Goal: Transaction & Acquisition: Purchase product/service

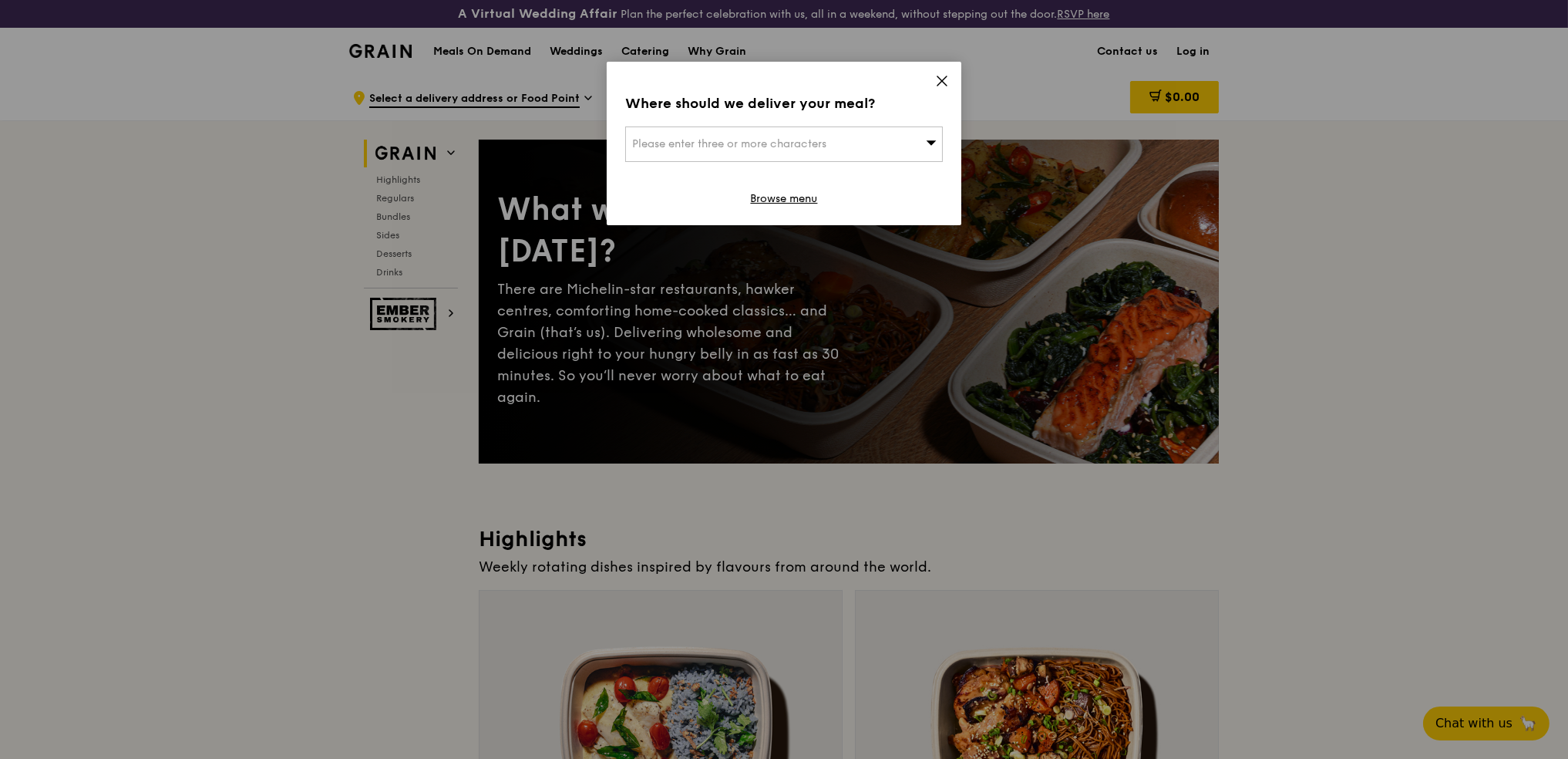
click at [945, 79] on icon at bounding box center [942, 81] width 14 height 14
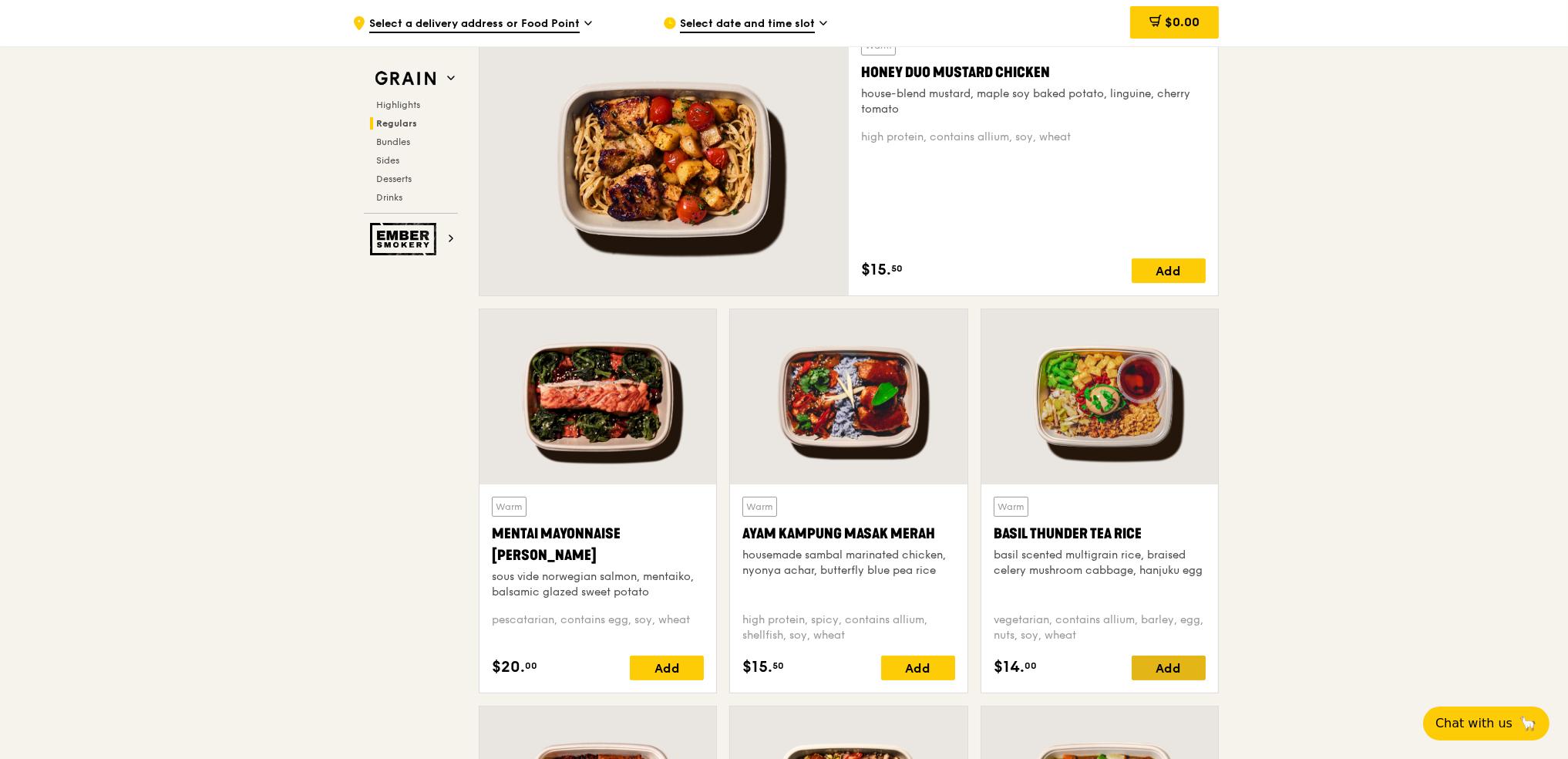
scroll to position [1439, 0]
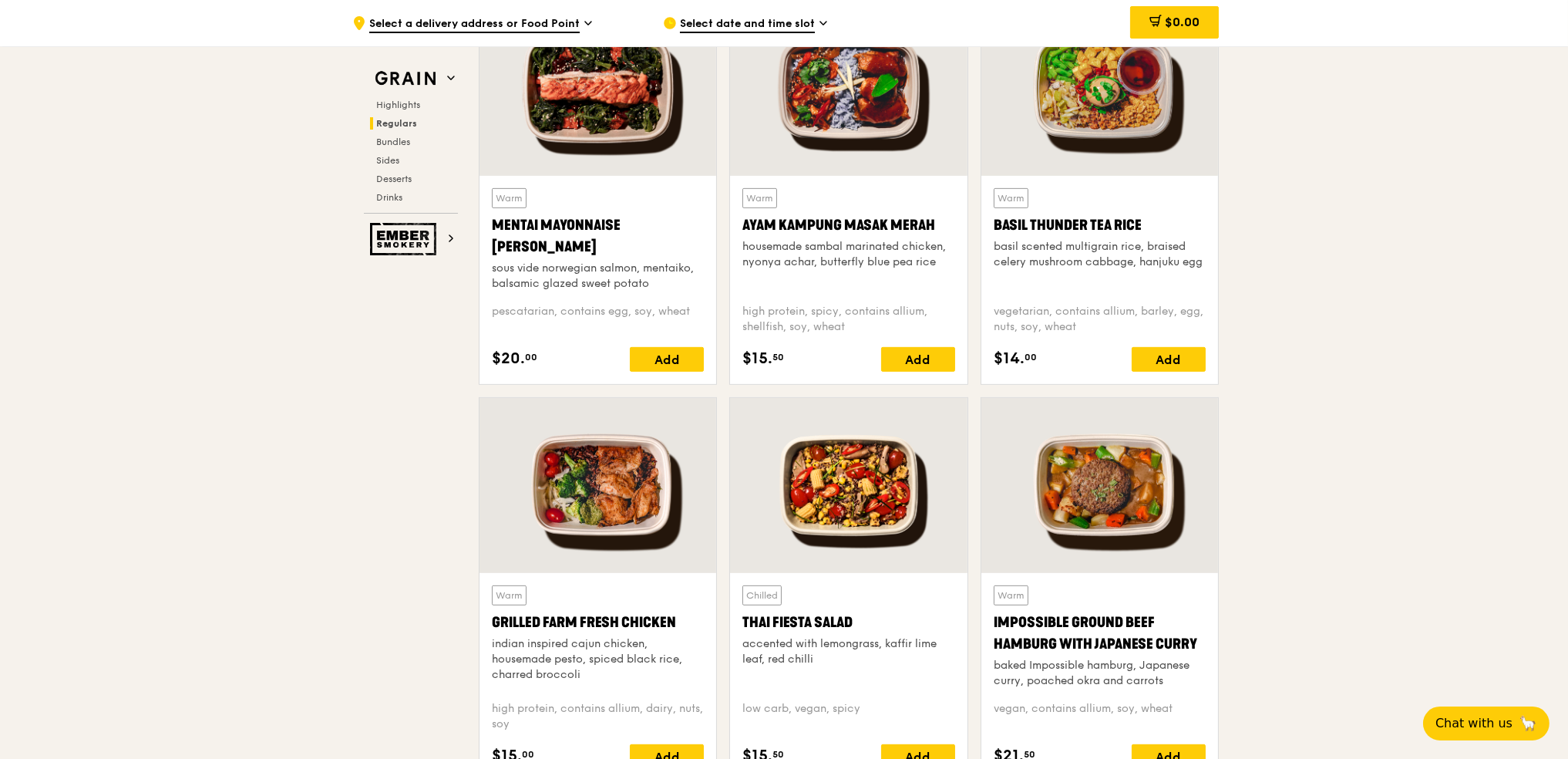
drag, startPoint x: 987, startPoint y: 615, endPoint x: 1206, endPoint y: 648, distance: 221.5
click at [1206, 648] on div "Warm Impossible Ground Beef Hamburg with Japanese [PERSON_NAME] baked Impossibl…" at bounding box center [1100, 677] width 237 height 209
copy div "Impossible Ground Beef Hamburg with Japanese Curry"
drag, startPoint x: 490, startPoint y: 620, endPoint x: 686, endPoint y: 621, distance: 196.0
click at [686, 621] on div "Warm Grilled Farm Fresh Chicken indian inspired cajun chicken, housemade pesto,…" at bounding box center [598, 677] width 237 height 209
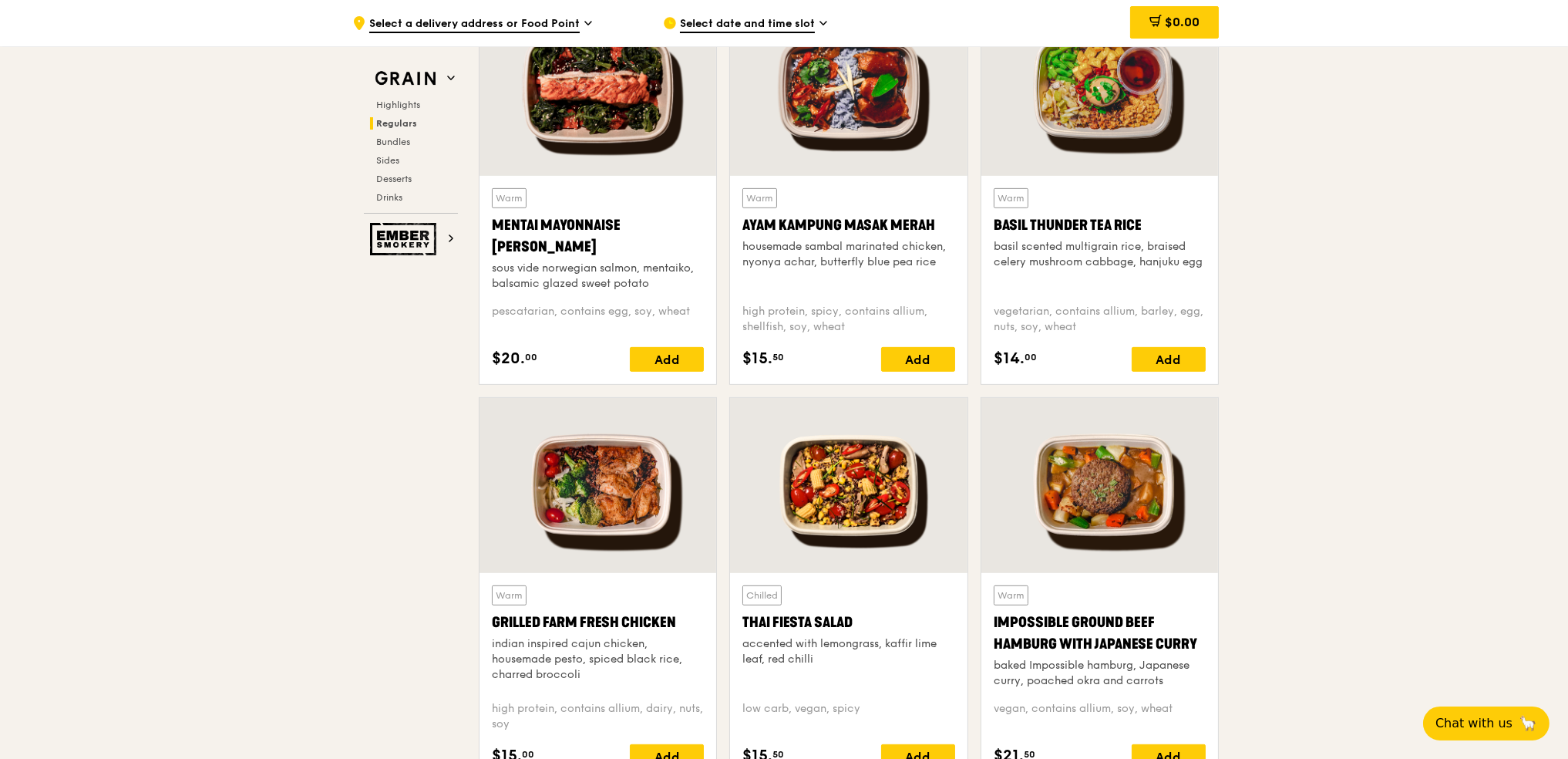
copy div "Grilled Farm Fresh Chicken"
drag, startPoint x: 494, startPoint y: 218, endPoint x: 552, endPoint y: 242, distance: 62.8
click at [552, 242] on div "Mentai Mayonnaise [PERSON_NAME]" at bounding box center [598, 236] width 212 height 43
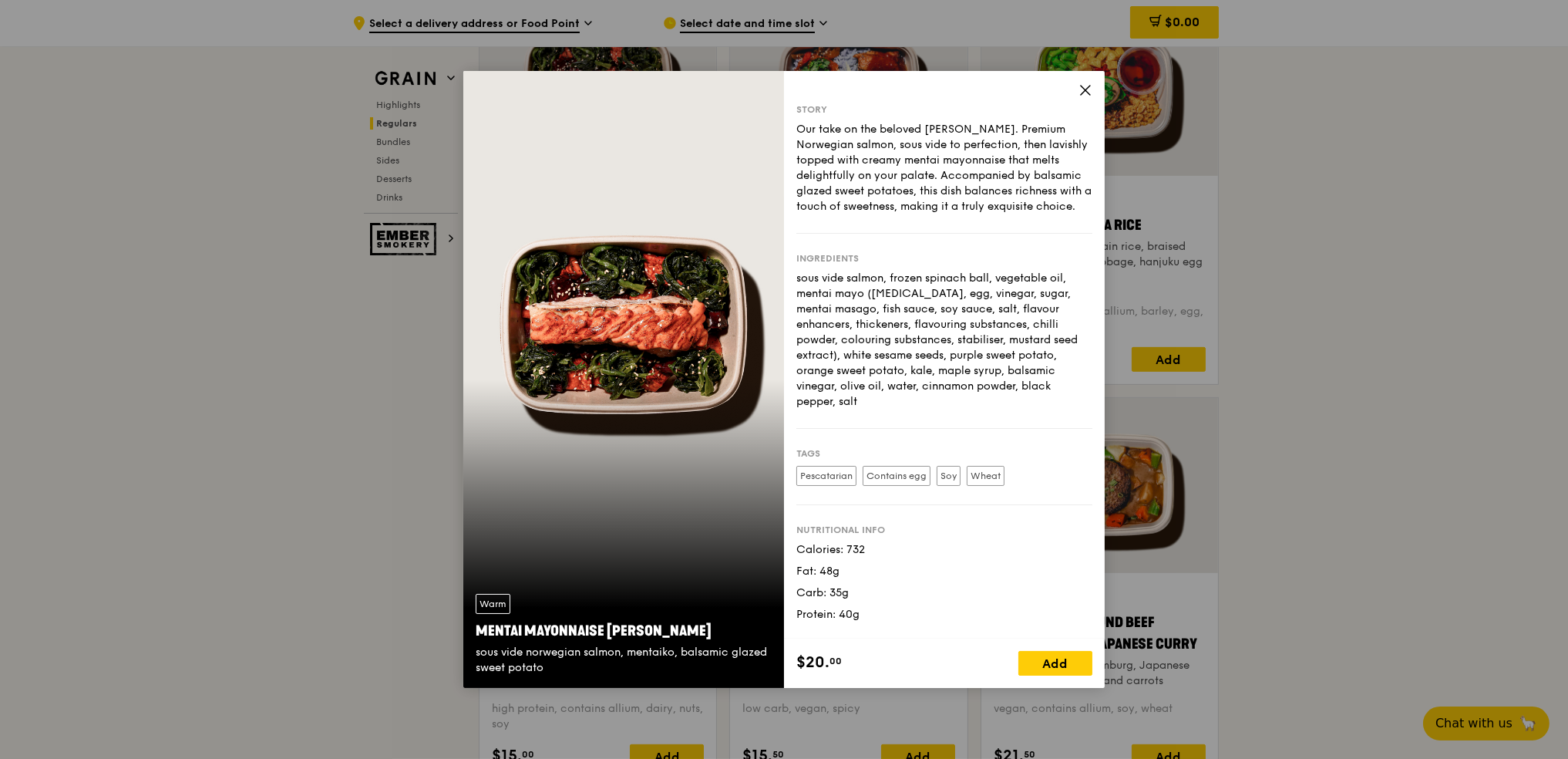
copy div "Mentai Mayonnaise [PERSON_NAME]"
drag, startPoint x: 481, startPoint y: 627, endPoint x: 698, endPoint y: 625, distance: 217.0
click at [698, 625] on div "Mentai Mayonnaise [PERSON_NAME]" at bounding box center [624, 631] width 296 height 21
copy div "Mentai Mayonnaise [PERSON_NAME]"
click at [1084, 92] on icon at bounding box center [1086, 90] width 14 height 14
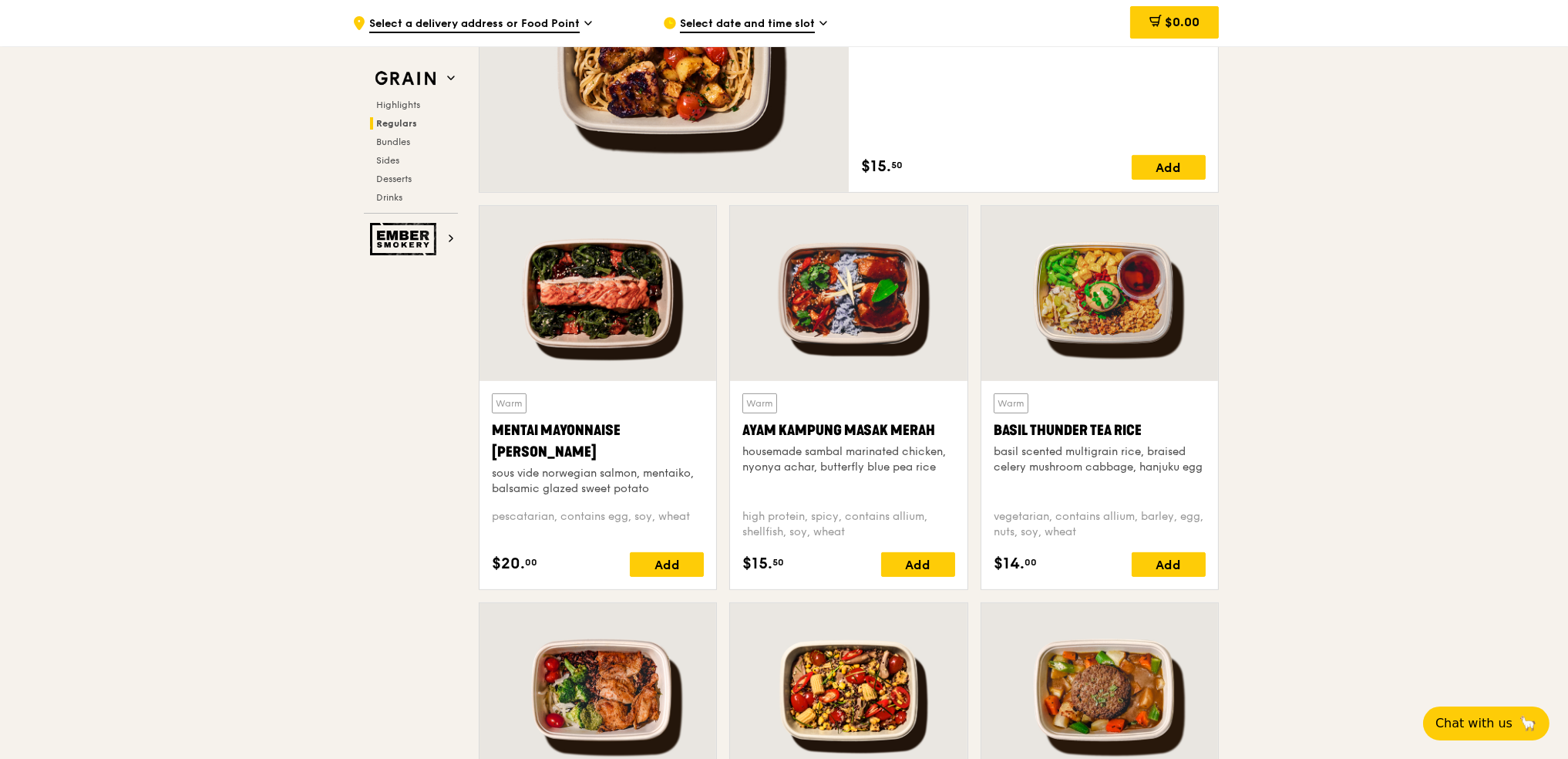
scroll to position [1130, 0]
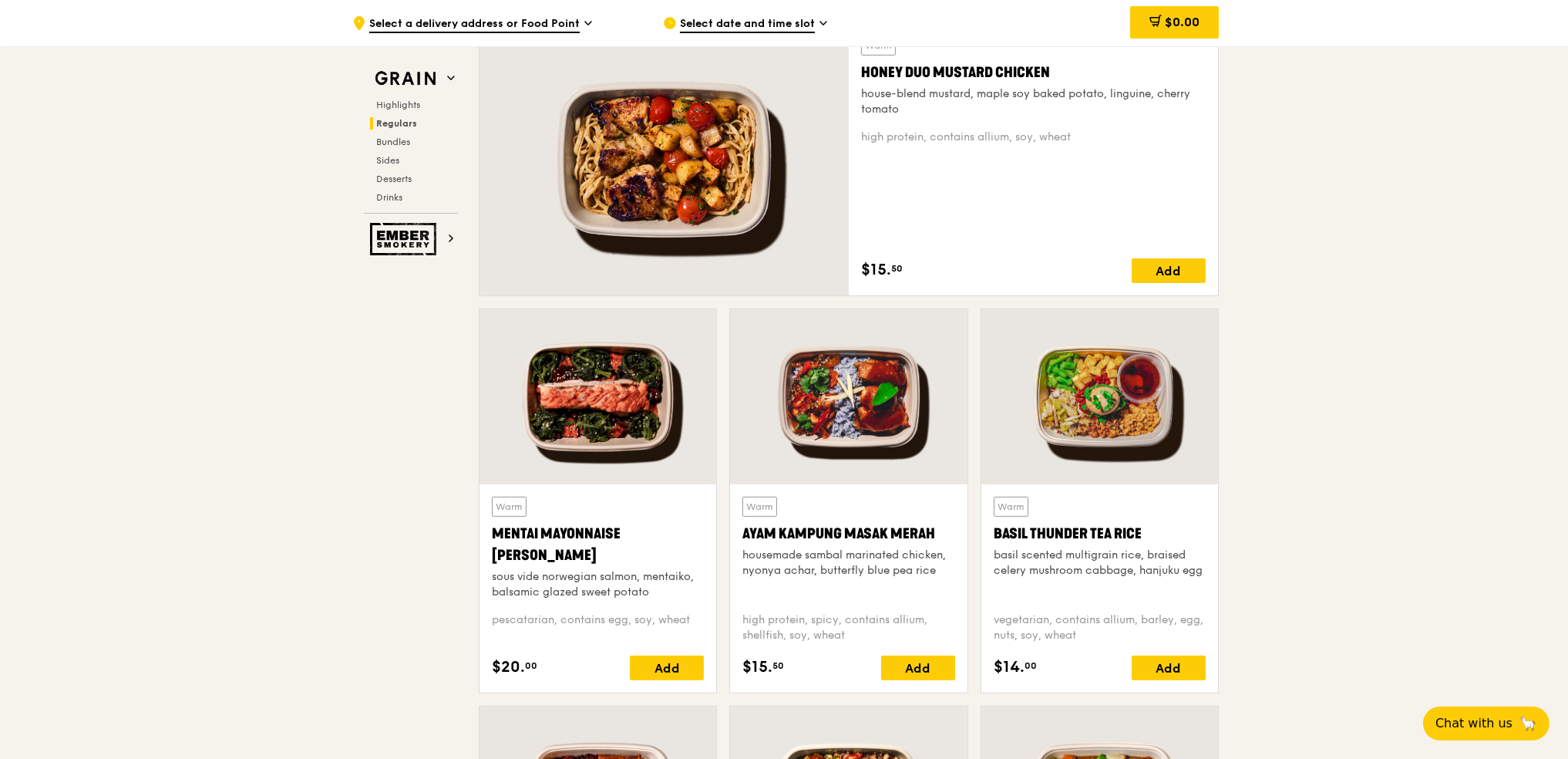
drag, startPoint x: 738, startPoint y: 532, endPoint x: 933, endPoint y: 537, distance: 195.1
click at [933, 537] on div "Warm Ayam [GEOGRAPHIC_DATA] housemade sambal marinated chicken, nyonya achar, b…" at bounding box center [848, 588] width 237 height 209
copy div "Ayam Kampung Masak Merah"
drag, startPoint x: 858, startPoint y: 73, endPoint x: 1045, endPoint y: 77, distance: 187.0
click at [1045, 77] on div "Warm Honey Duo Mustard Chicken house-blend mustard, maple soy baked potato, lin…" at bounding box center [1034, 159] width 370 height 272
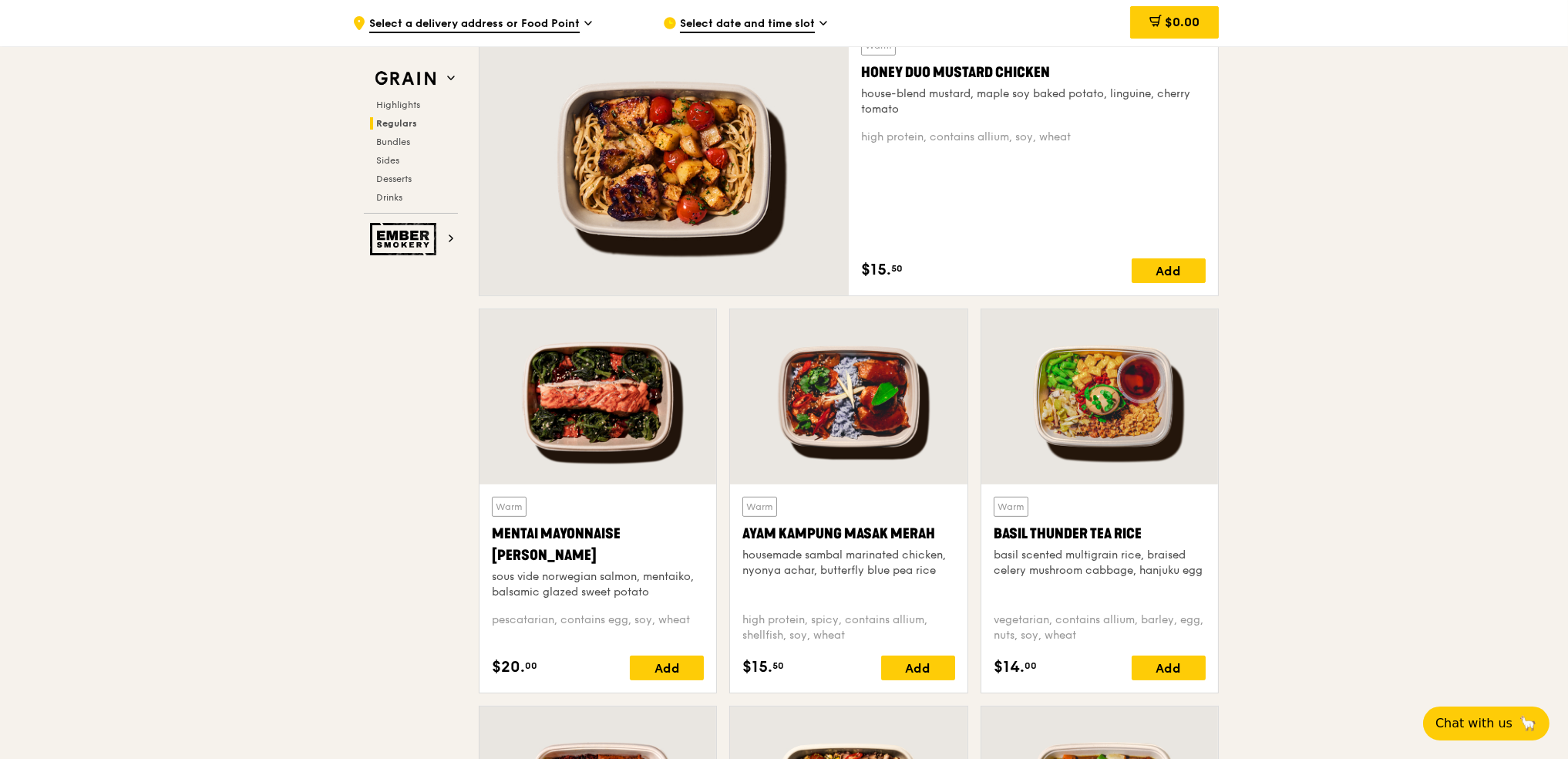
copy div "Honey Duo Mustard Chicken"
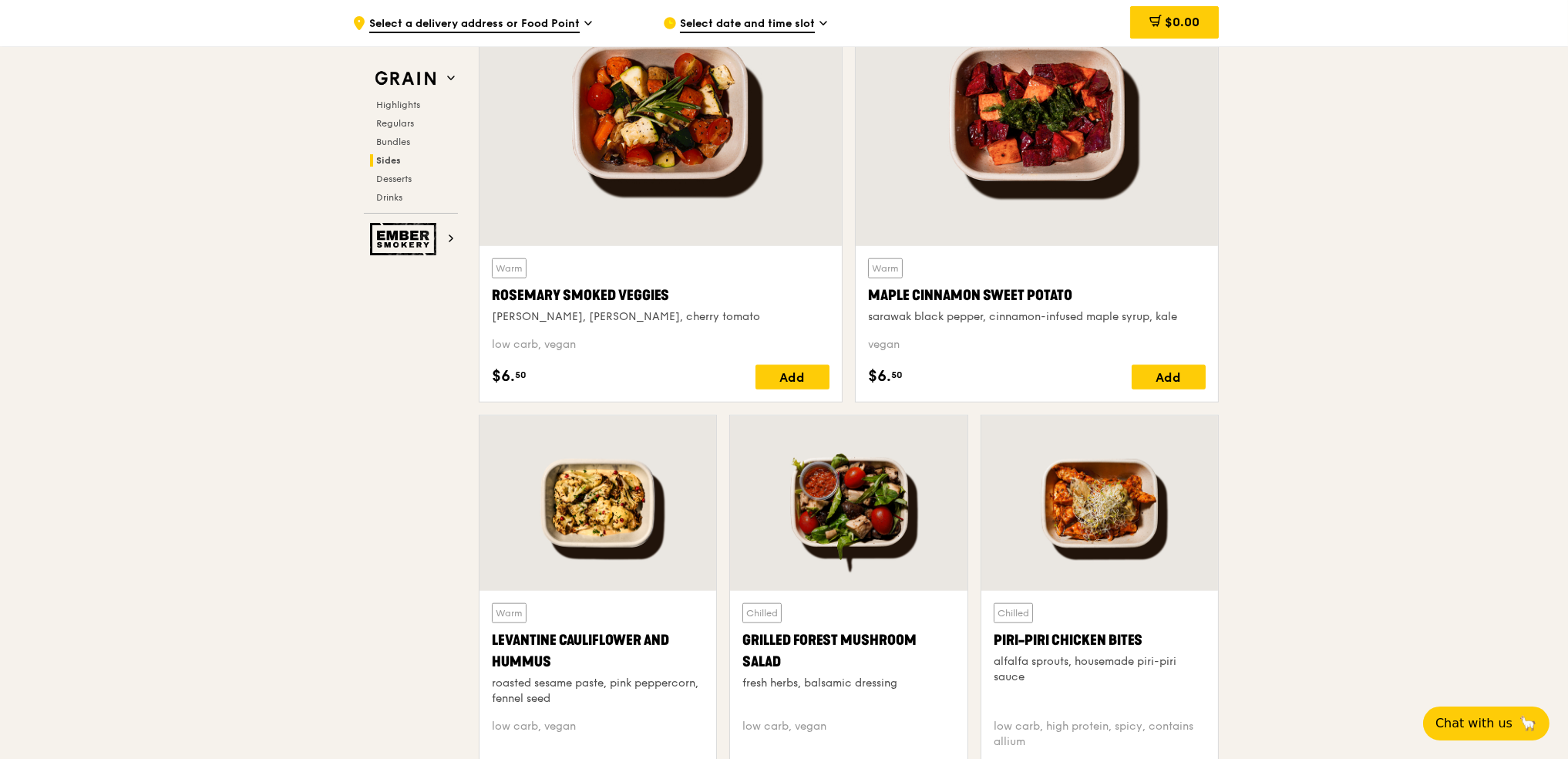
scroll to position [3596, 0]
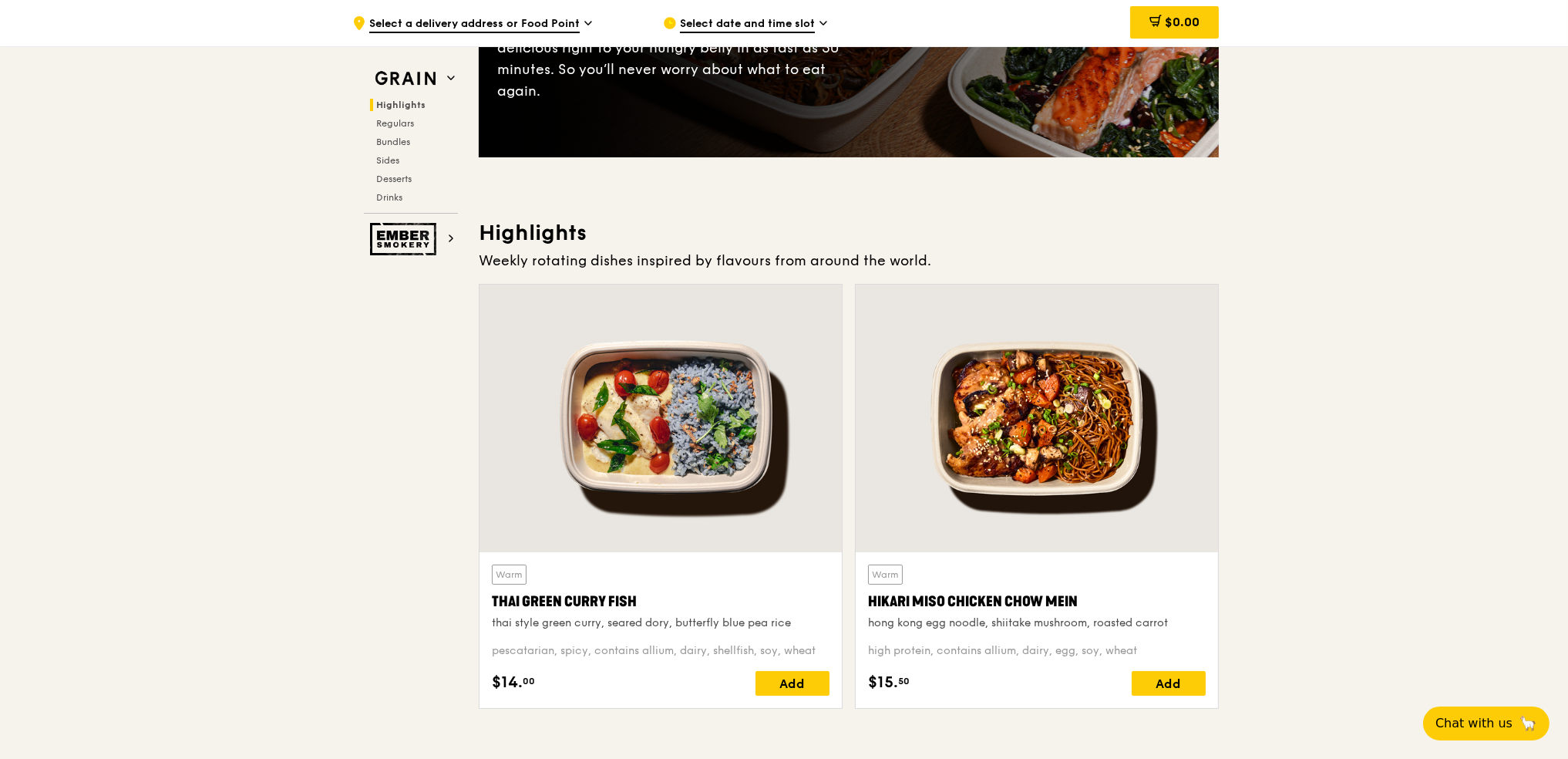
scroll to position [409, 0]
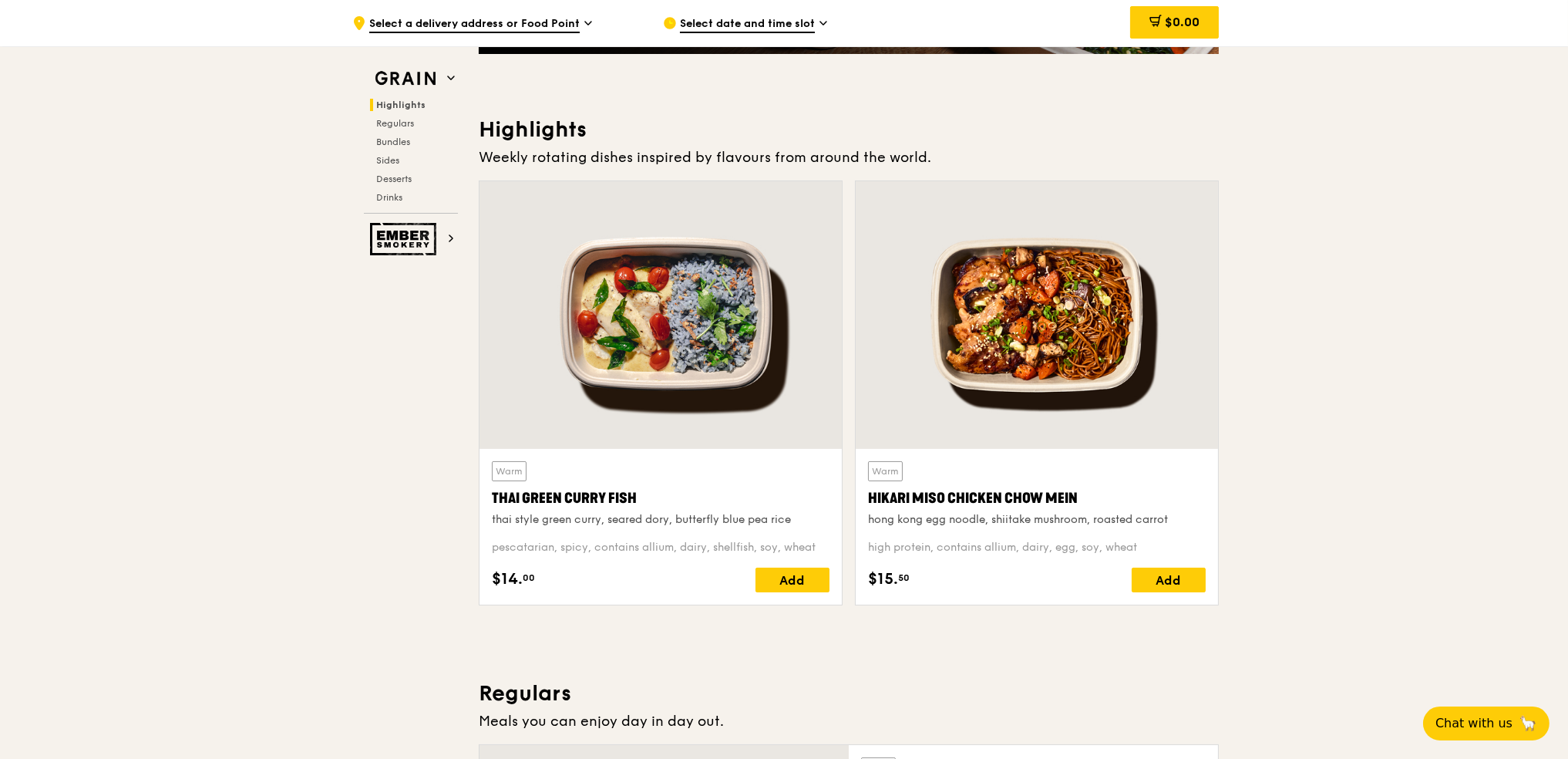
drag, startPoint x: 869, startPoint y: 499, endPoint x: 1087, endPoint y: 493, distance: 218.1
click at [1087, 493] on div "Hikari Miso Chicken Chow Mein" at bounding box center [1036, 499] width 337 height 21
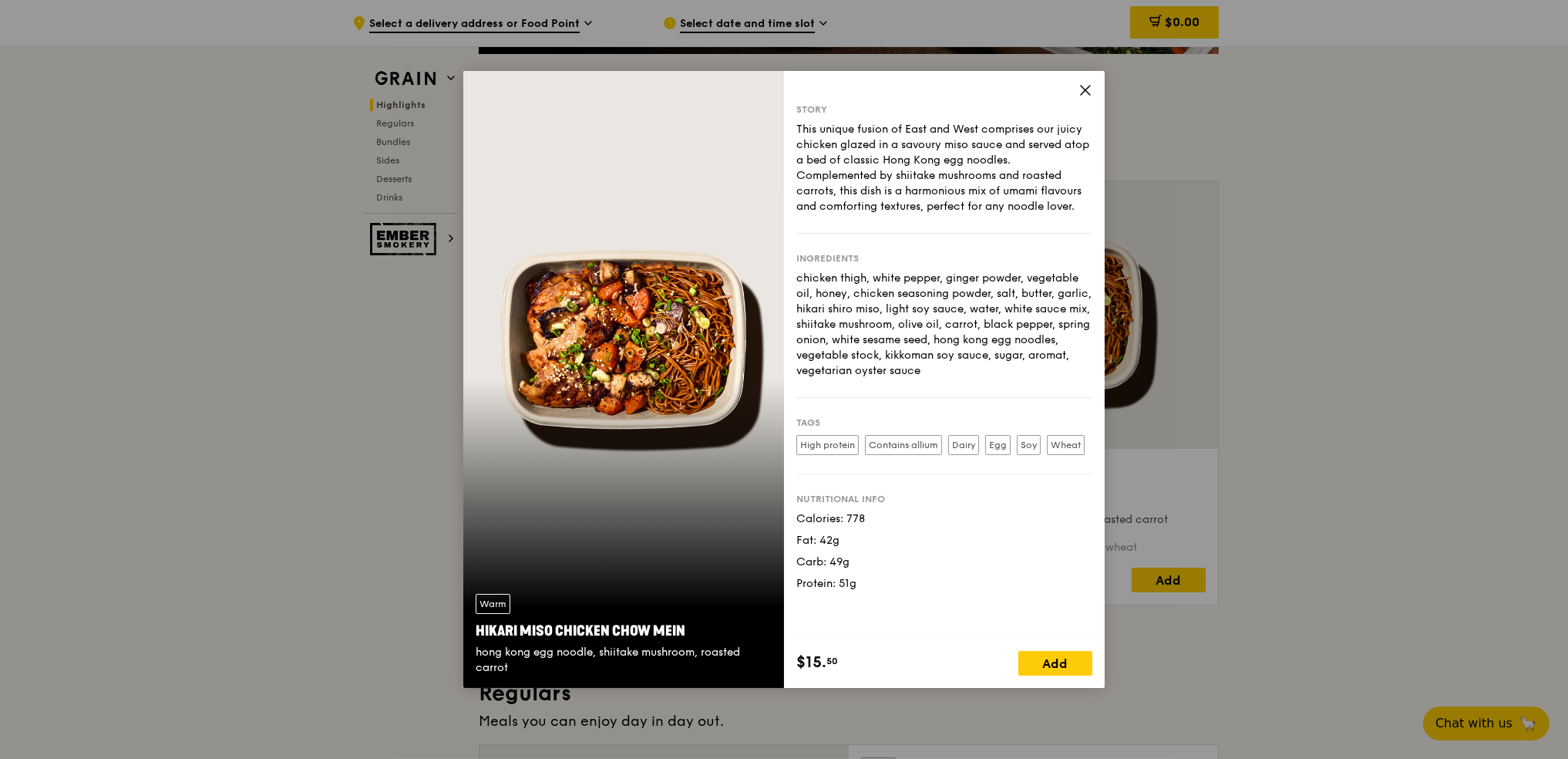
click at [1088, 94] on icon at bounding box center [1086, 90] width 14 height 14
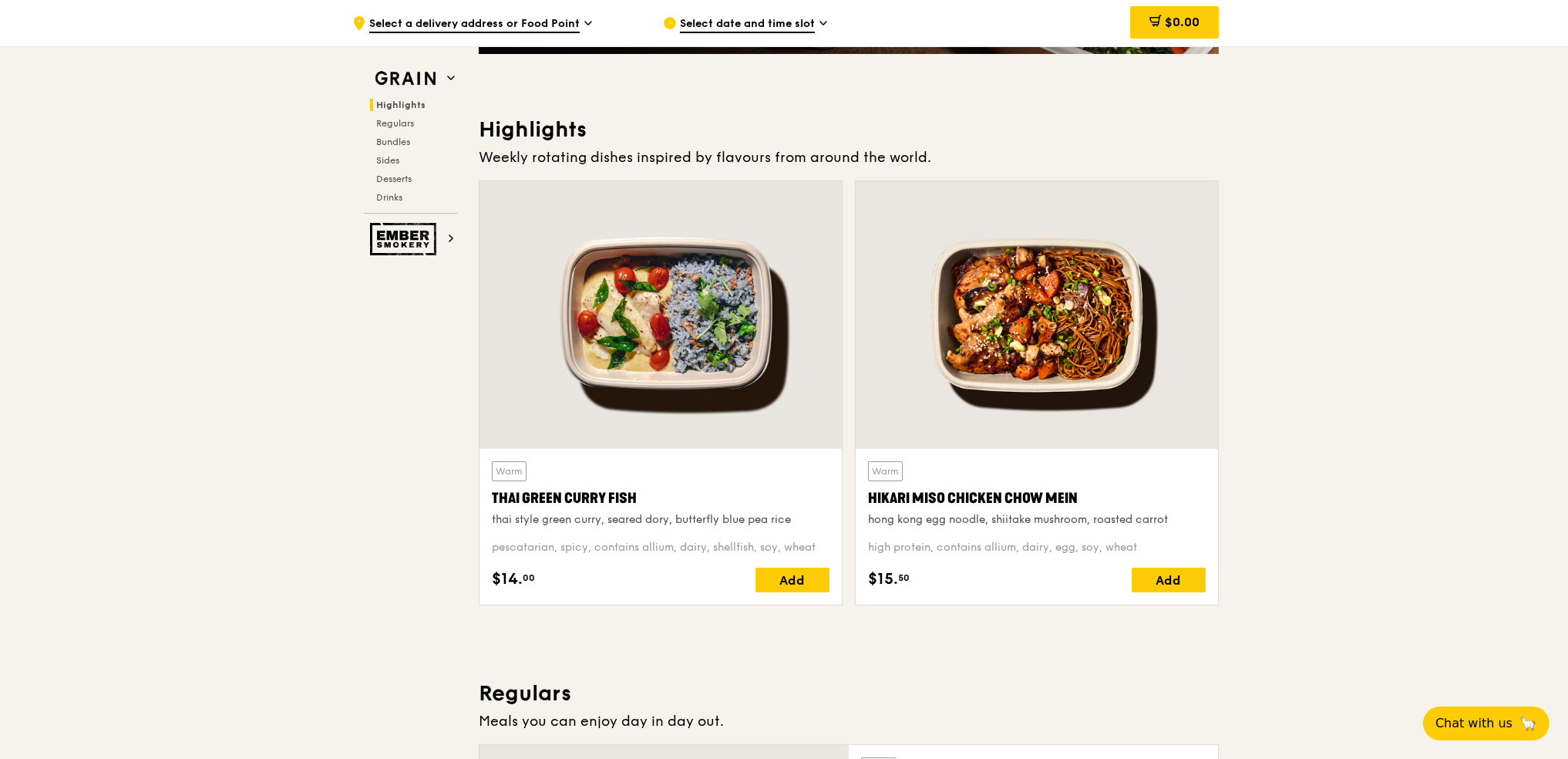
drag, startPoint x: 490, startPoint y: 492, endPoint x: 642, endPoint y: 496, distance: 152.1
click at [642, 496] on div "Warm Thai Green [PERSON_NAME] Fish thai style green [PERSON_NAME], seared dory,…" at bounding box center [660, 526] width 362 height 156
copy div "Thai Green Curry Fish"
drag, startPoint x: 867, startPoint y: 494, endPoint x: 1084, endPoint y: 498, distance: 217.0
click at [1084, 498] on div "Hikari Miso Chicken Chow Mein" at bounding box center [1036, 499] width 337 height 21
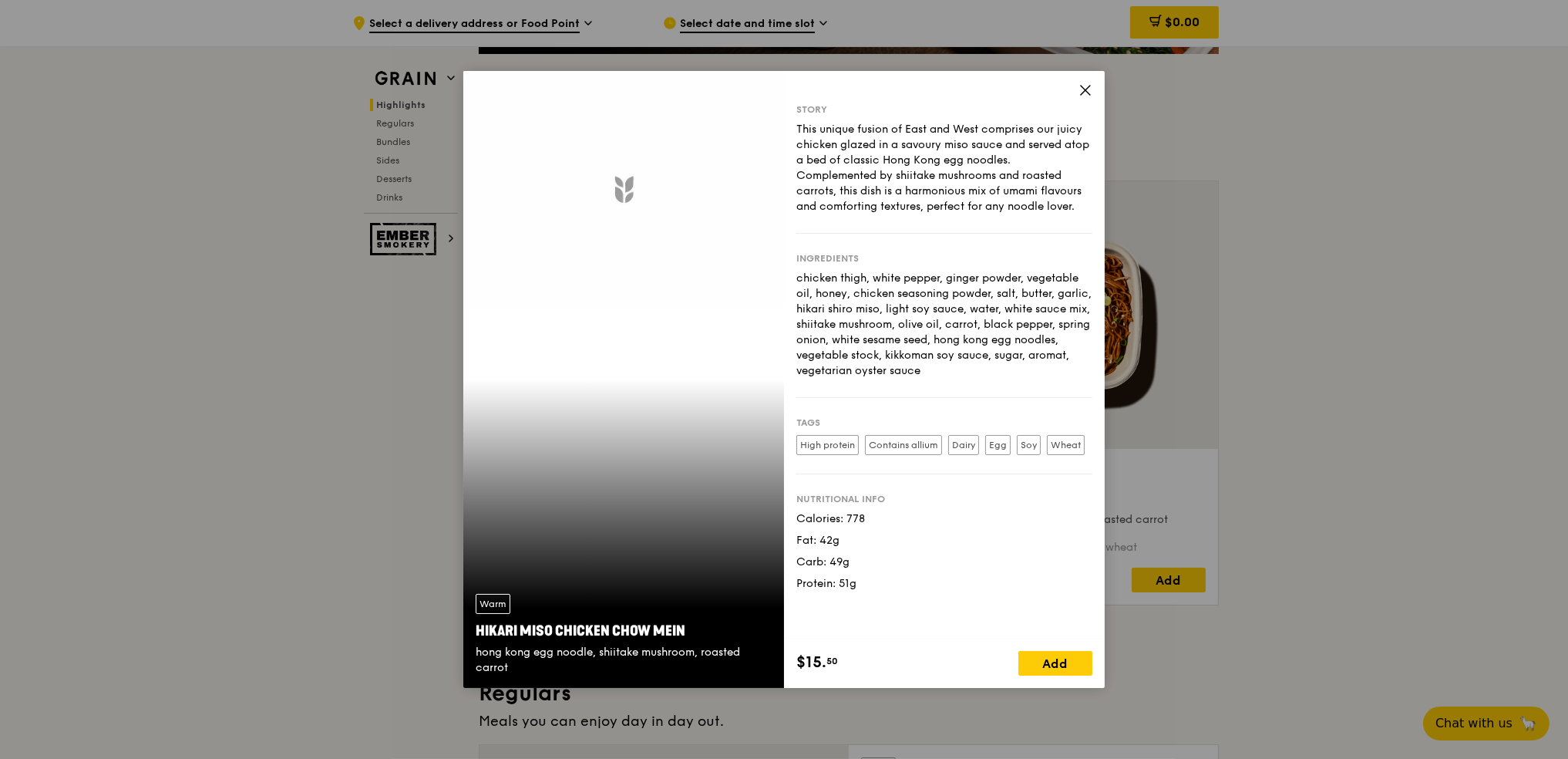
copy div "Hikari Miso Chicken Chow Mein"
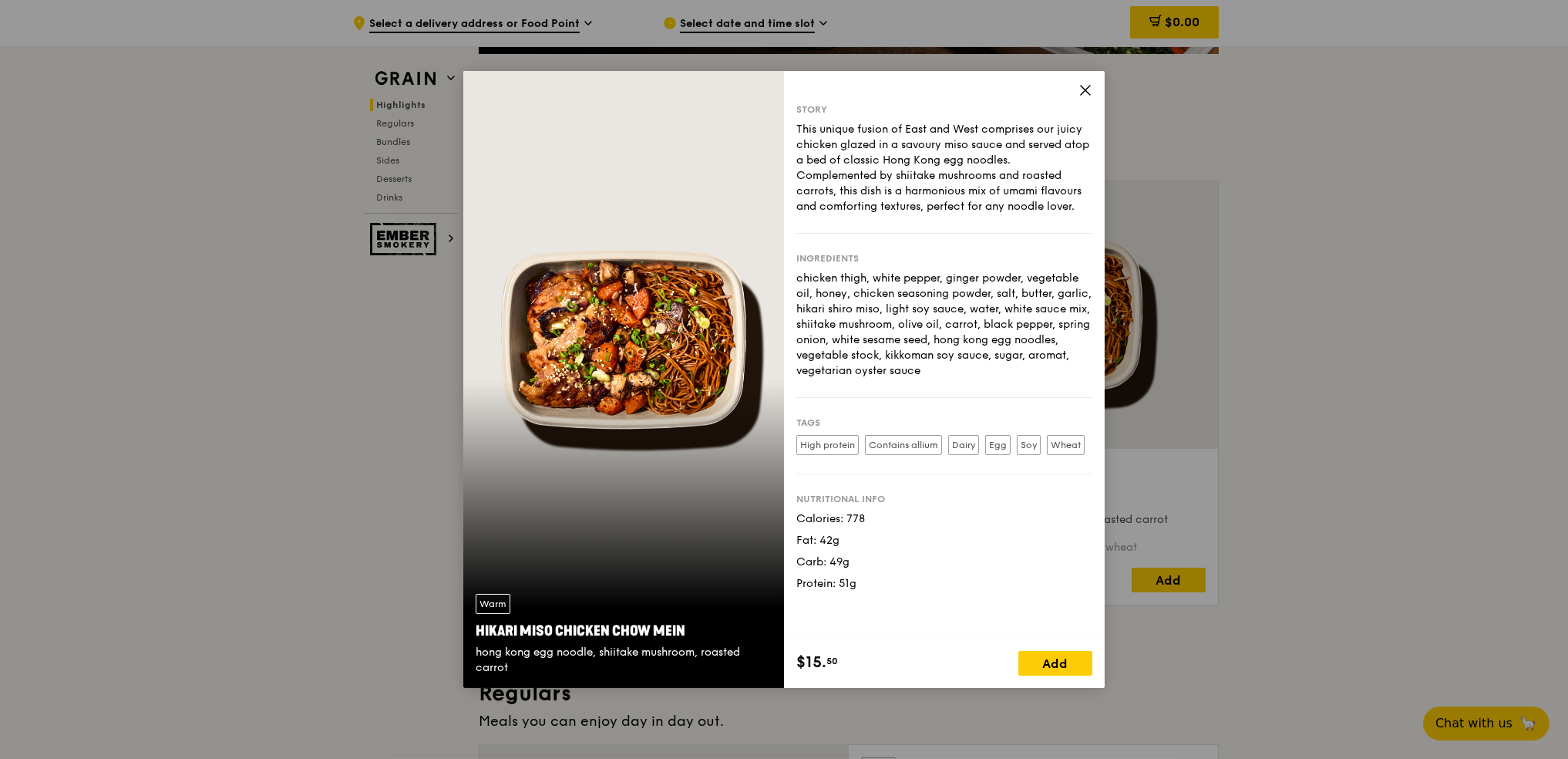
click at [1084, 92] on icon at bounding box center [1086, 90] width 14 height 14
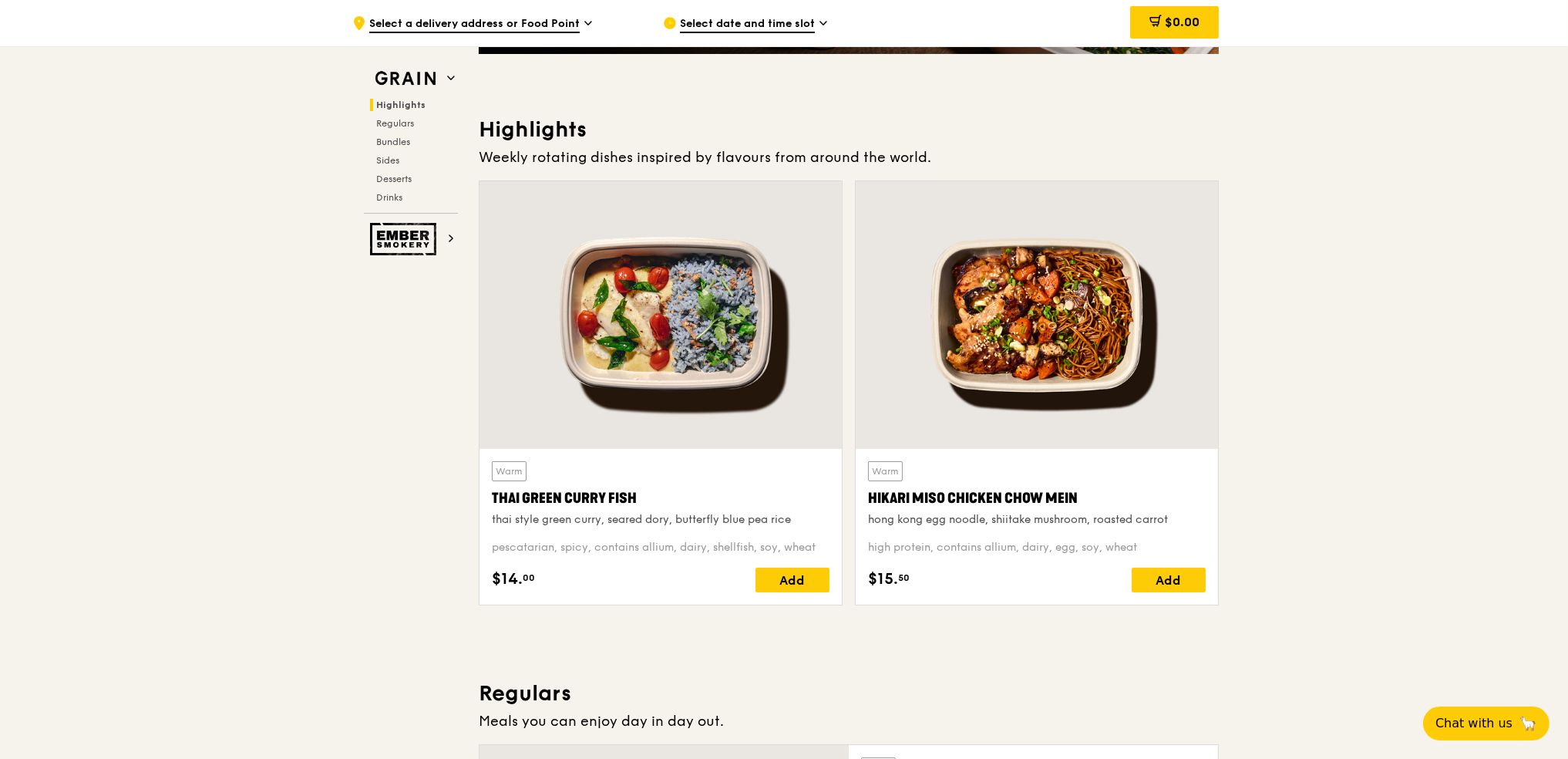
drag, startPoint x: 873, startPoint y: 498, endPoint x: 1044, endPoint y: 498, distance: 171.0
click at [1044, 498] on div "Hikari Miso Chicken Chow Mein" at bounding box center [1036, 499] width 337 height 21
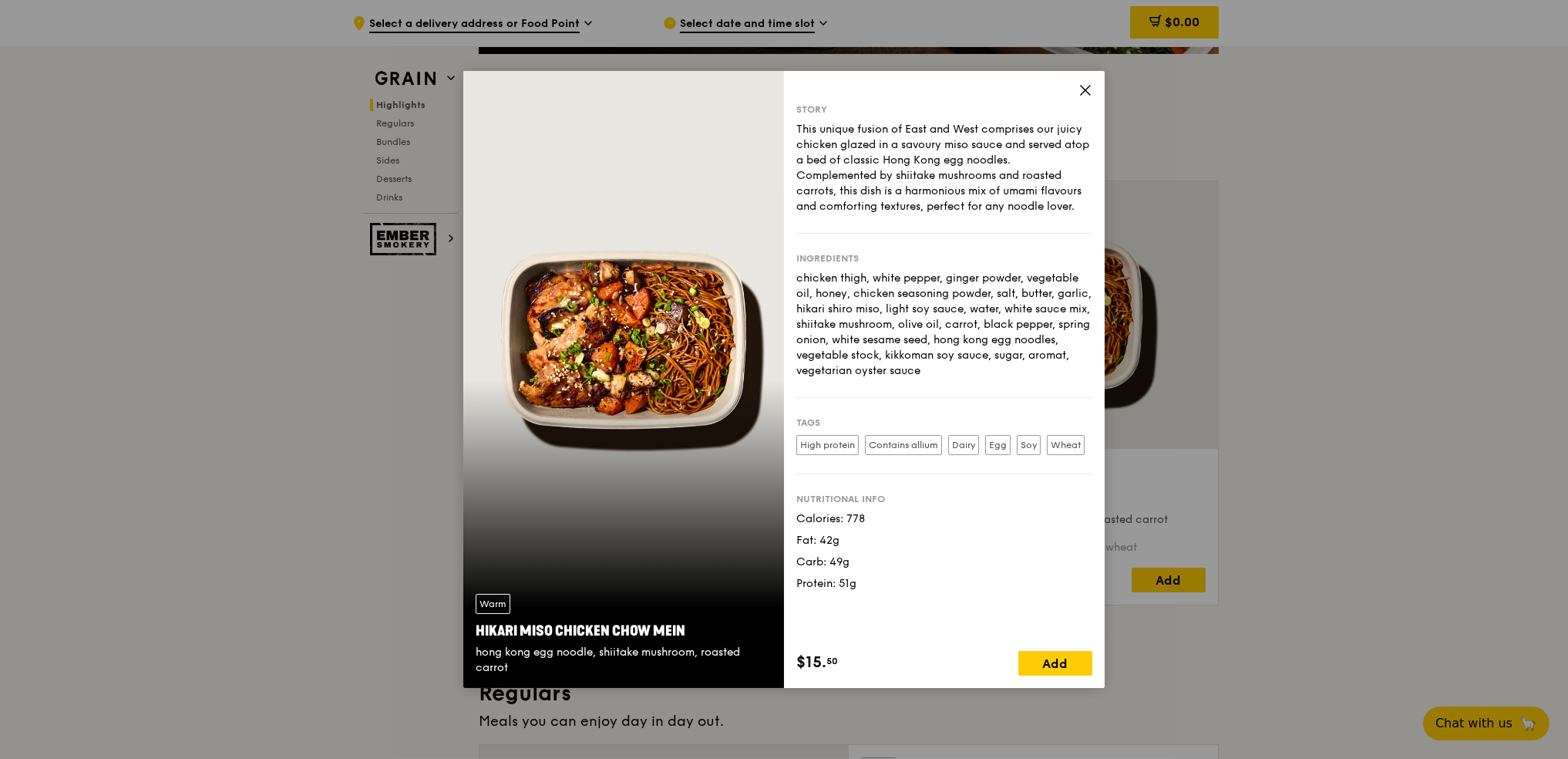
click at [899, 490] on div "Nutritional info Calories: 778 Fat: 42g Carb: 49g Protein: 51g" at bounding box center [944, 533] width 296 height 117
drag, startPoint x: 473, startPoint y: 631, endPoint x: 689, endPoint y: 632, distance: 216.0
click at [689, 632] on div "Warm Hikari Miso Chicken Chow Mein hong kong egg noodle, shiitake mushroom, roa…" at bounding box center [624, 635] width 320 height 107
copy div "Hikari Miso Chicken Chow Mein"
click at [1092, 88] on icon at bounding box center [1086, 90] width 14 height 14
